Goal: Transaction & Acquisition: Purchase product/service

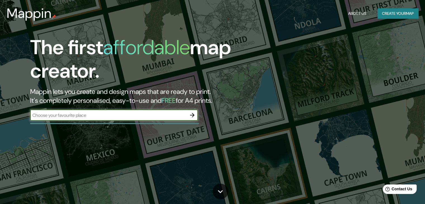
click at [159, 114] on input "text" at bounding box center [108, 115] width 157 height 6
click at [71, 116] on input "comayagua" at bounding box center [108, 115] width 157 height 6
type input "comayagua, honduras"
click at [390, 15] on button "Create your map" at bounding box center [398, 13] width 41 height 10
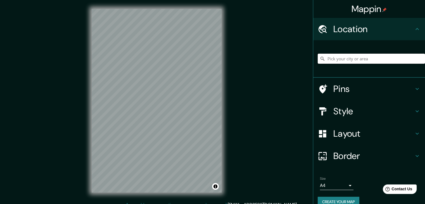
click at [331, 58] on input "Pick your city or area" at bounding box center [371, 59] width 107 height 10
type input "Comayagua, Departamento de Comayagua, Honduras"
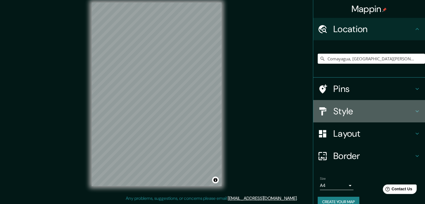
click at [414, 110] on icon at bounding box center [417, 111] width 7 height 7
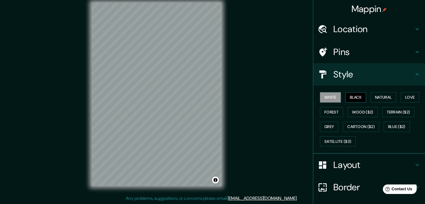
click at [355, 96] on button "Black" at bounding box center [355, 97] width 21 height 10
click at [373, 98] on button "Natural" at bounding box center [384, 97] width 26 height 10
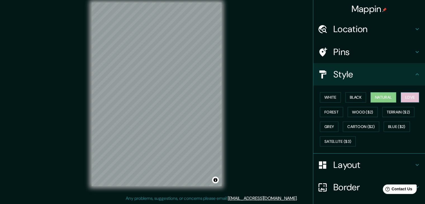
click at [408, 94] on button "Love" at bounding box center [410, 97] width 18 height 10
click at [381, 95] on button "Natural" at bounding box center [384, 97] width 26 height 10
click at [329, 113] on button "Forest" at bounding box center [331, 112] width 23 height 10
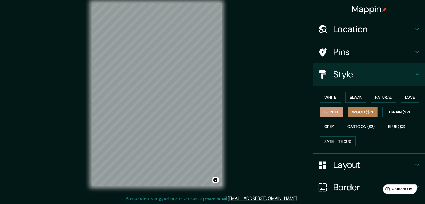
click at [360, 109] on button "Wood ($2)" at bounding box center [363, 112] width 30 height 10
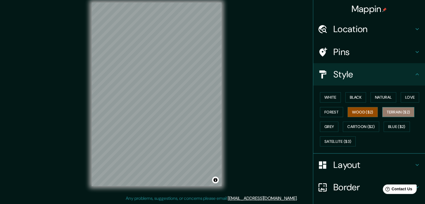
click at [404, 112] on button "Terrain ($2)" at bounding box center [398, 112] width 32 height 10
click at [330, 125] on button "Grey" at bounding box center [329, 127] width 18 height 10
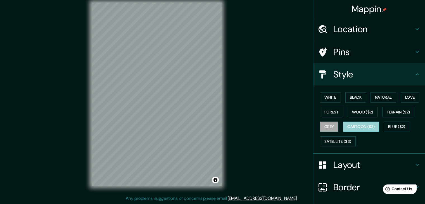
click at [353, 128] on button "Cartoon ($2)" at bounding box center [361, 127] width 36 height 10
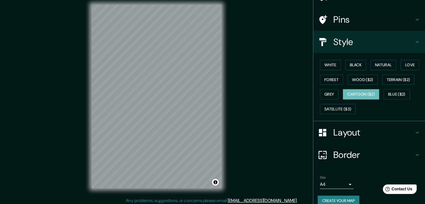
scroll to position [40, 0]
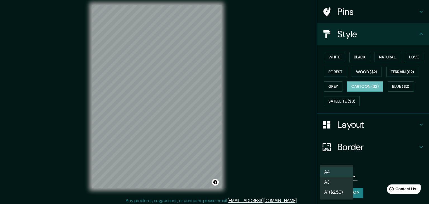
click at [346, 175] on body "Mappin Location Comayagua, Departamento de Comayagua, Honduras Comayagua Depart…" at bounding box center [214, 98] width 429 height 204
click at [346, 169] on li "A4" at bounding box center [337, 172] width 34 height 10
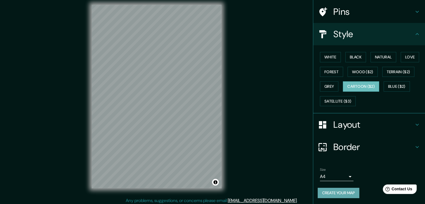
click at [340, 191] on button "Create your map" at bounding box center [339, 193] width 42 height 10
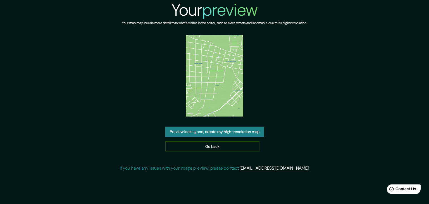
click at [243, 131] on button "Preview looks good, create my high-resolution map" at bounding box center [214, 132] width 99 height 10
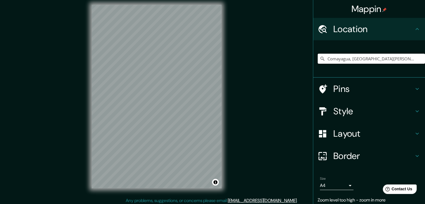
click at [378, 59] on input "Comayagua, [GEOGRAPHIC_DATA][PERSON_NAME], [GEOGRAPHIC_DATA]" at bounding box center [371, 59] width 107 height 10
click at [410, 60] on input "Comayagua, Departamento de Comayagua, Honduras" at bounding box center [371, 59] width 107 height 10
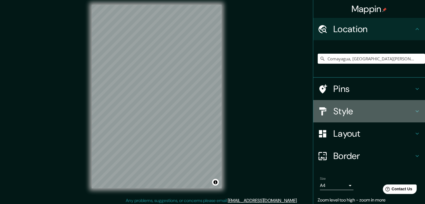
click at [416, 111] on icon at bounding box center [417, 111] width 3 height 2
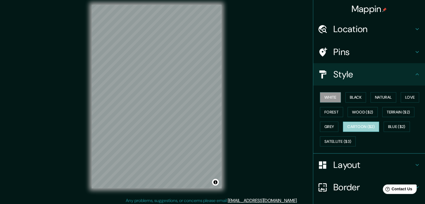
click at [366, 128] on button "Cartoon ($2)" at bounding box center [361, 127] width 36 height 10
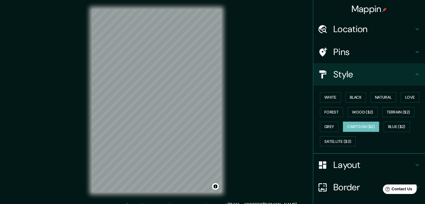
click at [276, 18] on div "Mappin Location Comayagua, Departamento de Comayagua, Honduras Pins Style White…" at bounding box center [212, 105] width 425 height 210
click at [341, 28] on h4 "Location" at bounding box center [373, 28] width 80 height 11
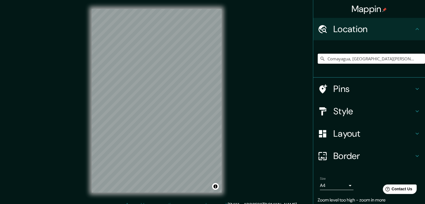
drag, startPoint x: 413, startPoint y: 58, endPoint x: 304, endPoint y: 70, distance: 109.9
click at [304, 68] on div "Mappin Location Comayagua, Departamento de Comayagua, Honduras Pins Style Layou…" at bounding box center [212, 105] width 425 height 210
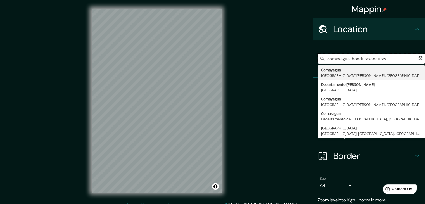
type input "Comayagua, Departamento de Comayagua, Honduras"
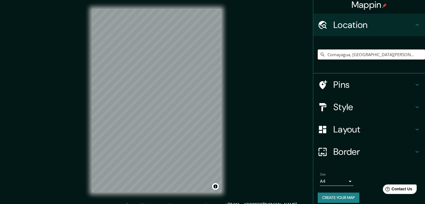
scroll to position [10, 0]
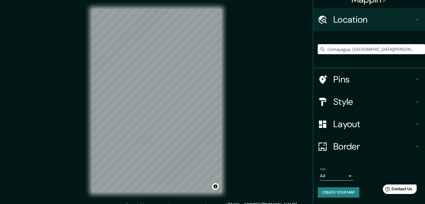
click at [347, 193] on button "Create your map" at bounding box center [339, 192] width 42 height 10
